Goal: Transaction & Acquisition: Book appointment/travel/reservation

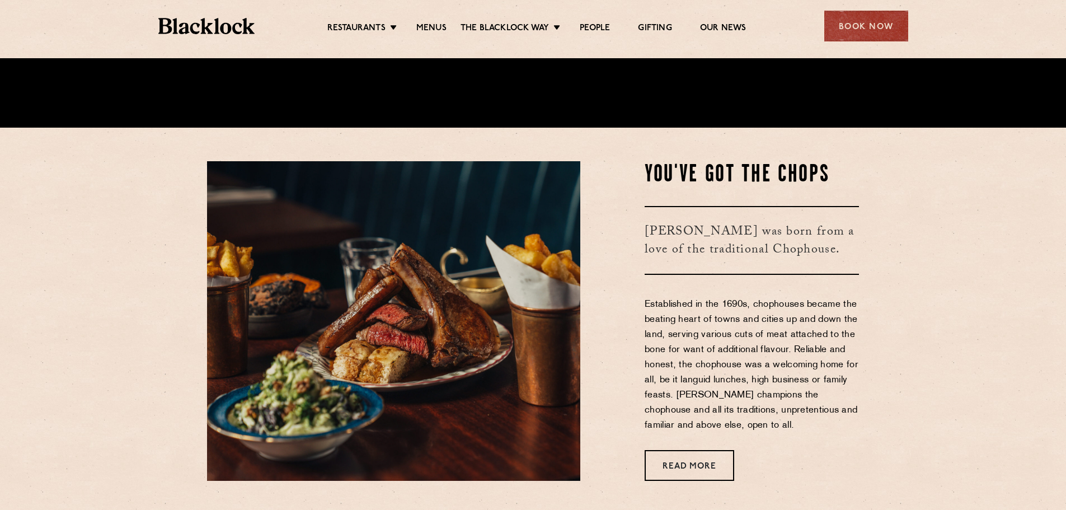
scroll to position [408, 0]
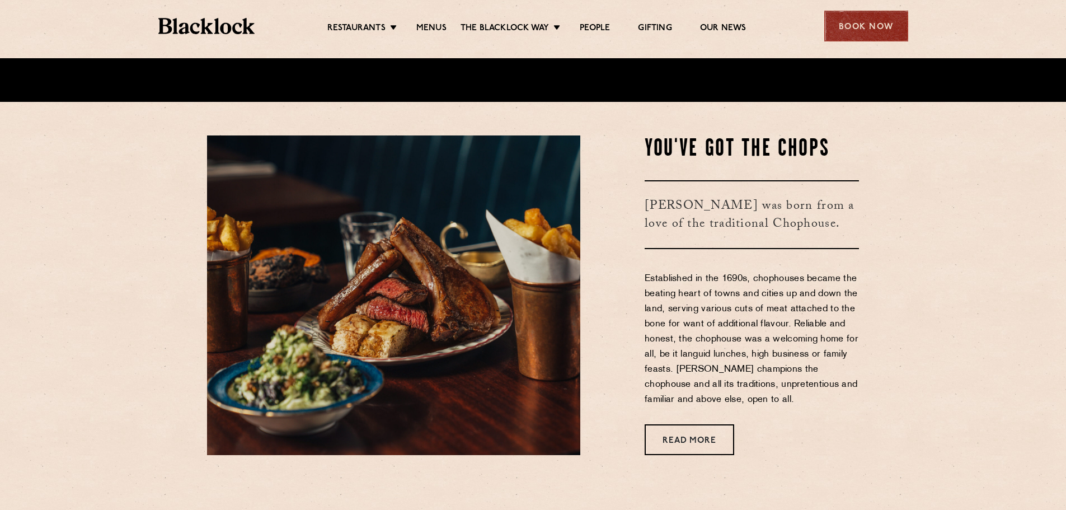
click at [838, 20] on div "Book Now" at bounding box center [866, 26] width 84 height 31
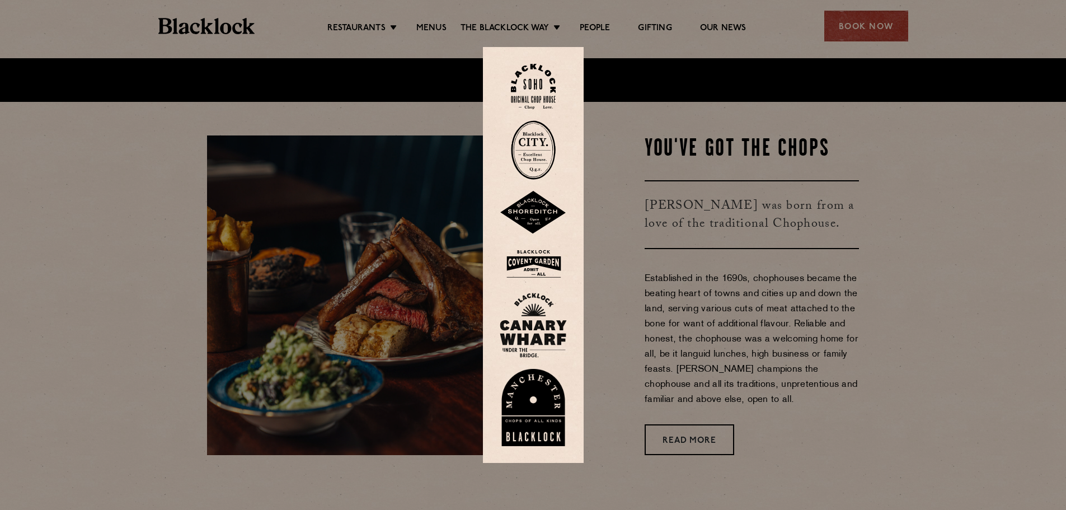
click at [523, 160] on img at bounding box center [533, 149] width 45 height 59
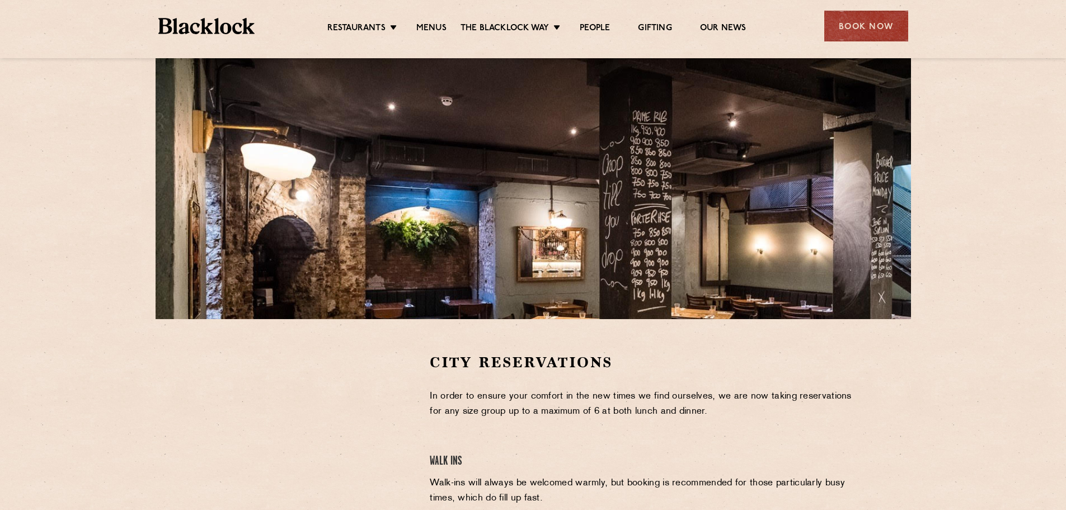
scroll to position [196, 0]
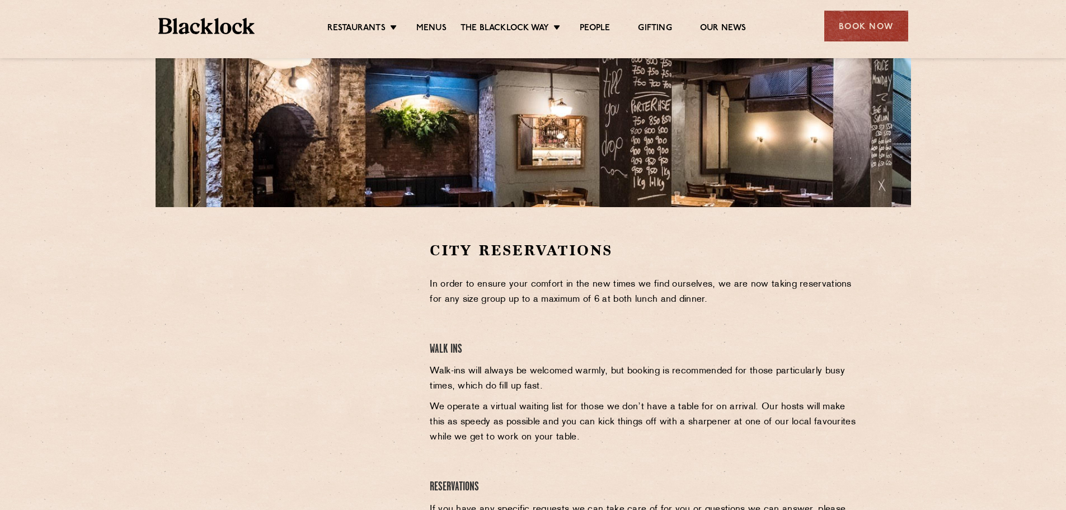
click at [151, 357] on section "City Reservations In order to ensure your comfort in the new times we find ours…" at bounding box center [533, 410] width 1066 height 406
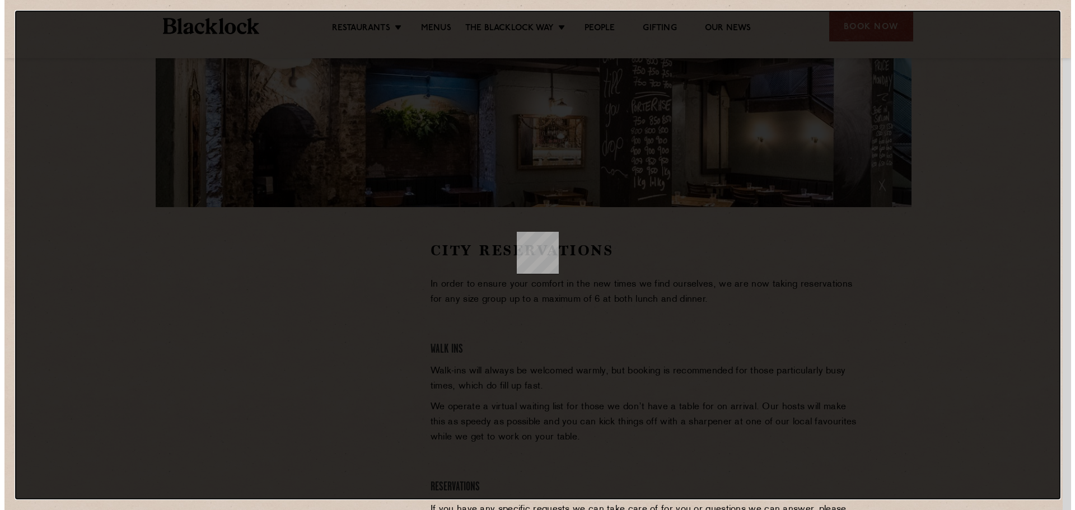
scroll to position [0, 0]
